Goal: Find specific page/section: Find specific page/section

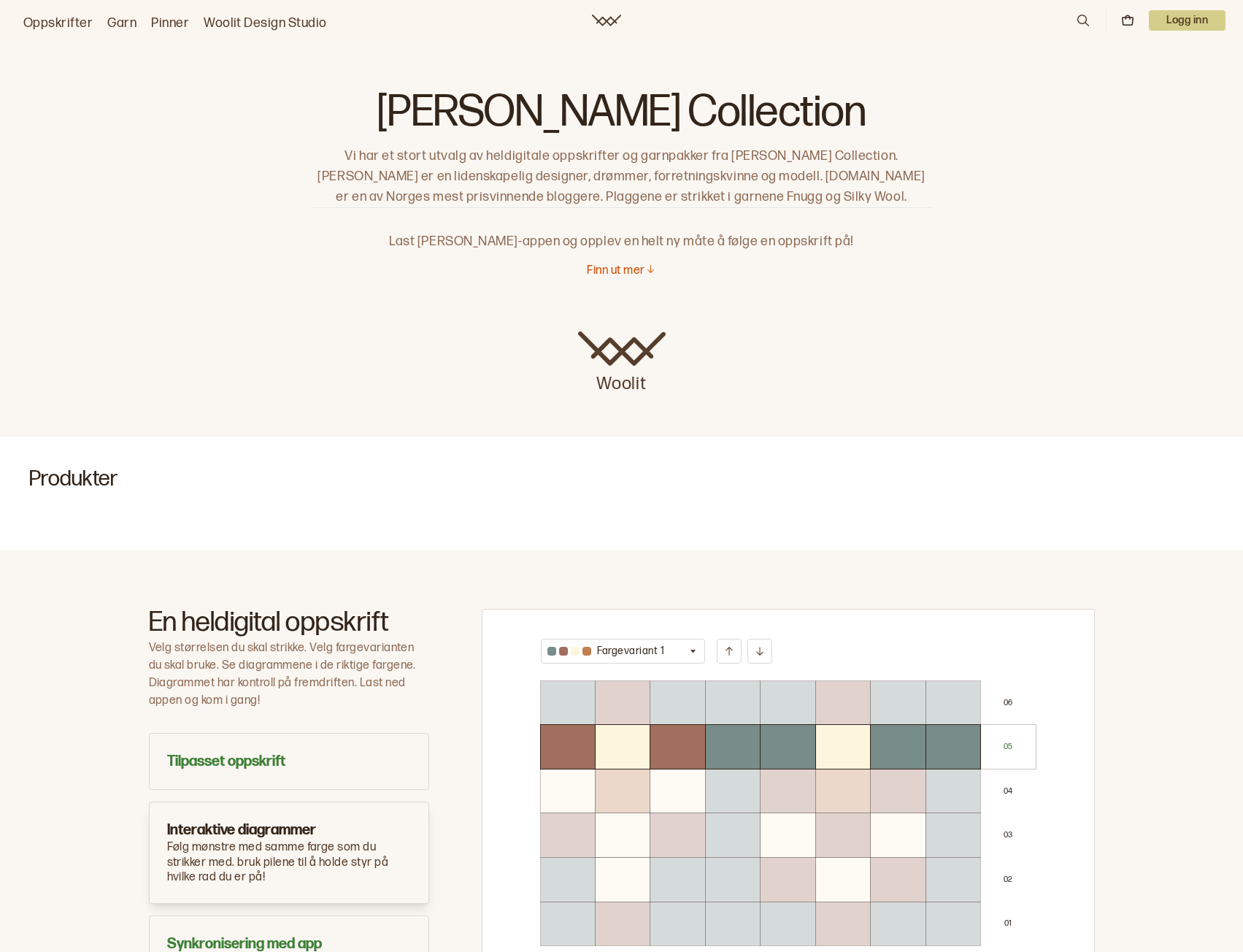
click at [69, 26] on link "Oppskrifter" at bounding box center [58, 23] width 70 height 20
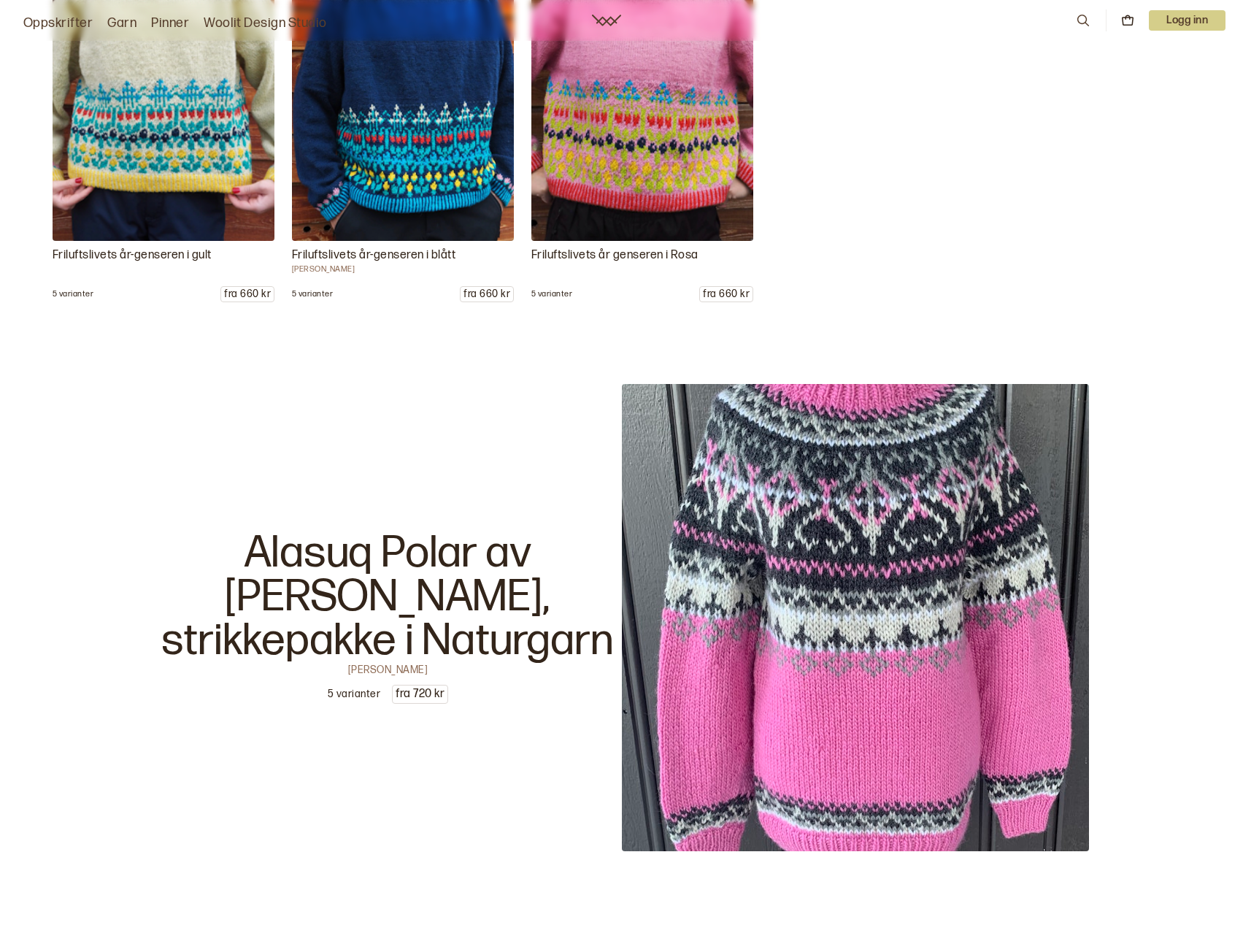
scroll to position [3869, 0]
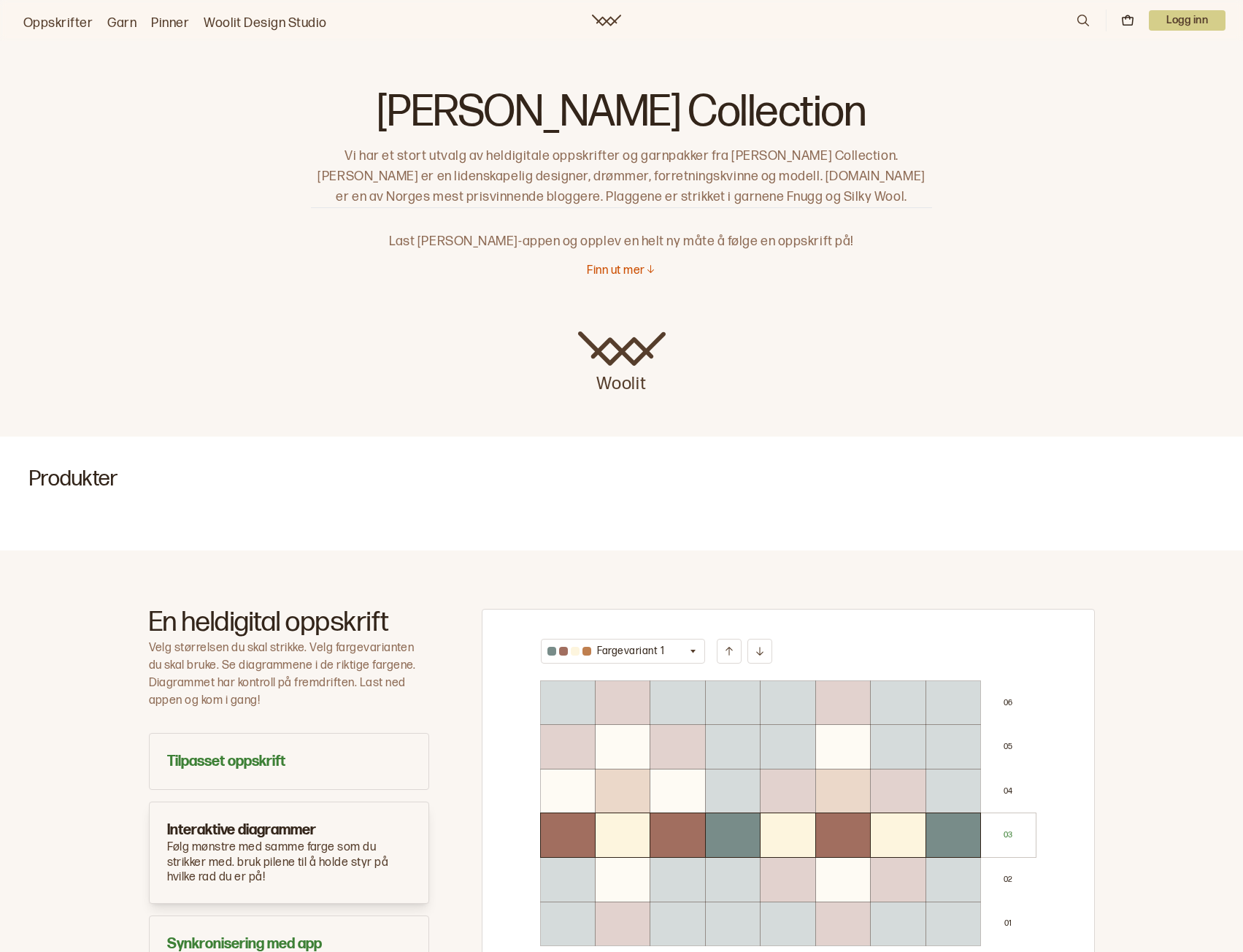
click at [61, 23] on link "Oppskrifter" at bounding box center [58, 23] width 70 height 20
